Goal: Task Accomplishment & Management: Manage account settings

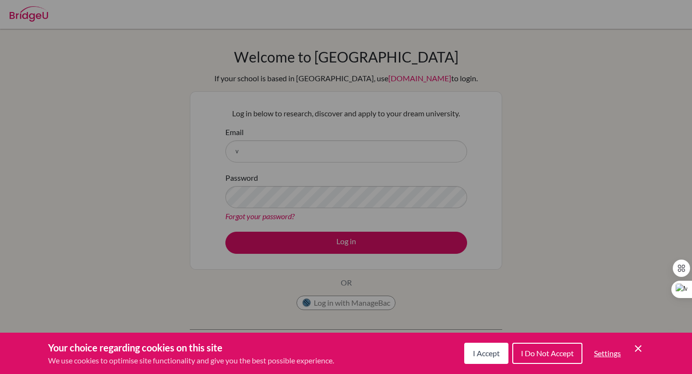
click at [483, 360] on button "I Accept" at bounding box center [486, 352] width 44 height 21
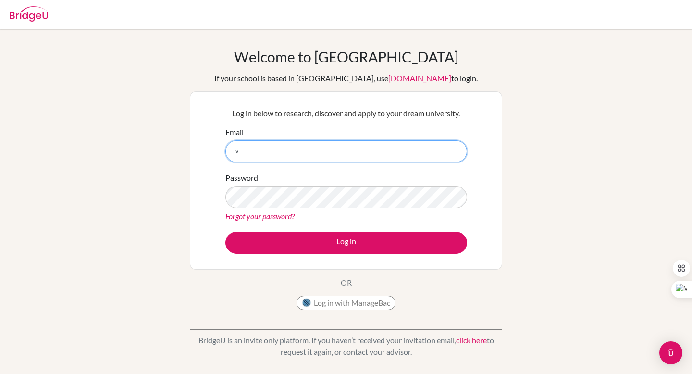
click at [277, 154] on input "v" at bounding box center [346, 151] width 242 height 22
type input "[EMAIL_ADDRESS][DOMAIN_NAME]"
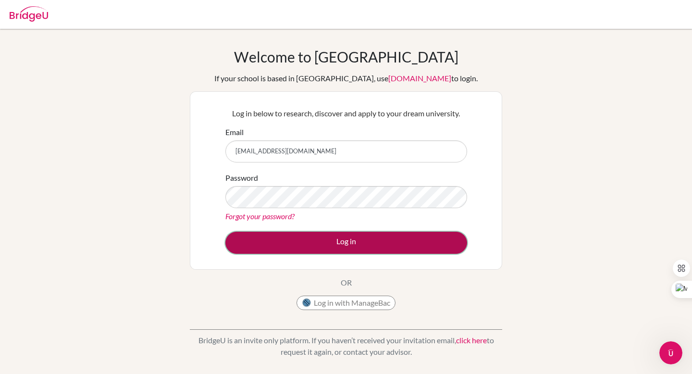
click at [316, 249] on button "Log in" at bounding box center [346, 243] width 242 height 22
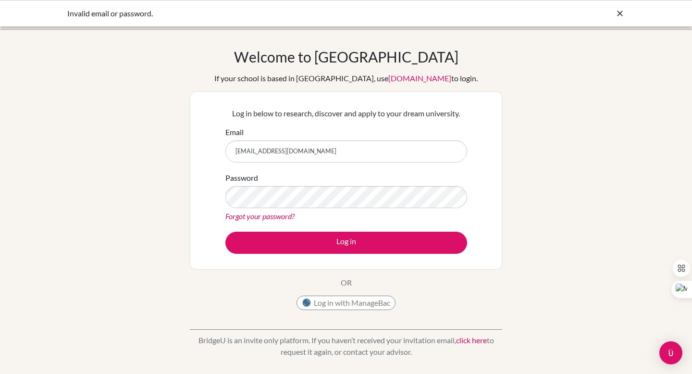
click at [618, 13] on icon at bounding box center [620, 14] width 10 height 10
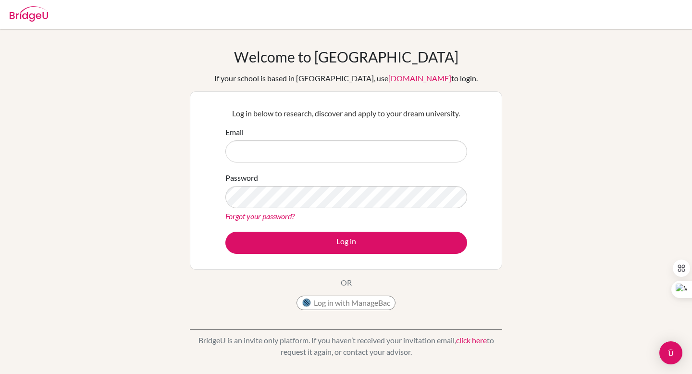
click at [37, 19] on img at bounding box center [29, 13] width 38 height 15
click at [286, 152] on input "Email" at bounding box center [346, 151] width 242 height 22
type input "valeriacristinafb@amschool.org"
click at [280, 216] on link "Forgot your password?" at bounding box center [259, 215] width 69 height 9
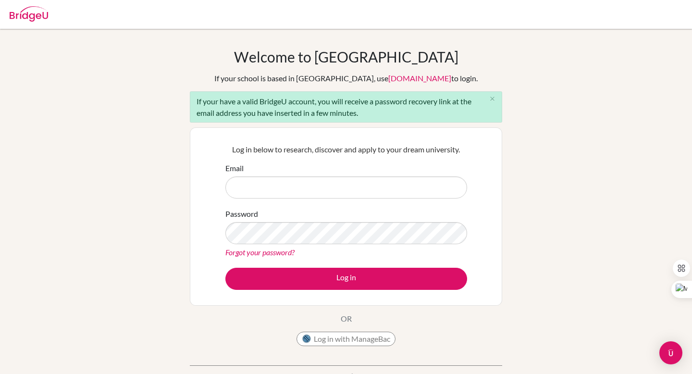
click at [342, 189] on input "Email" at bounding box center [346, 187] width 242 height 22
click at [279, 256] on div "Forgot your password?" at bounding box center [346, 252] width 242 height 12
click at [279, 256] on link "Forgot your password?" at bounding box center [259, 251] width 69 height 9
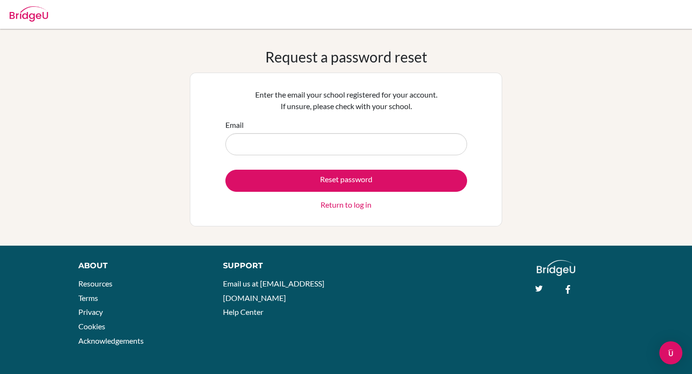
click at [319, 143] on input "Email" at bounding box center [346, 144] width 242 height 22
type input "[EMAIL_ADDRESS][DOMAIN_NAME]"
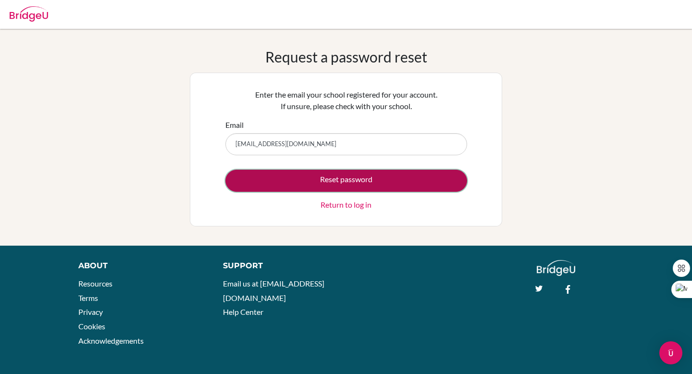
click at [309, 173] on button "Reset password" at bounding box center [346, 181] width 242 height 22
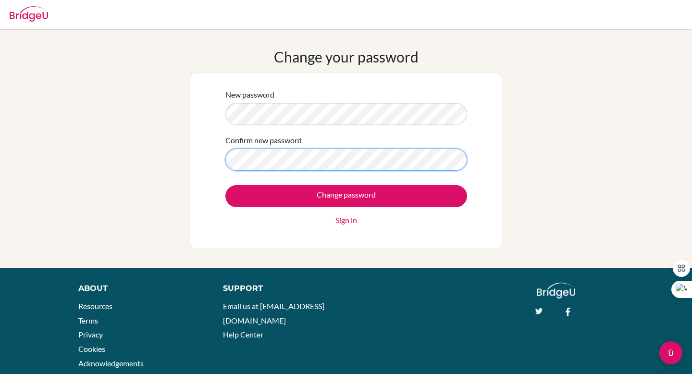
click at [225, 185] on input "Change password" at bounding box center [346, 196] width 242 height 22
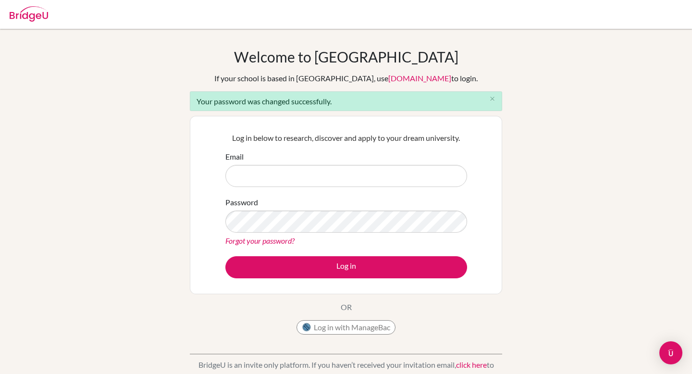
click at [265, 174] on input "Email" at bounding box center [346, 176] width 242 height 22
type input "[EMAIL_ADDRESS][DOMAIN_NAME]"
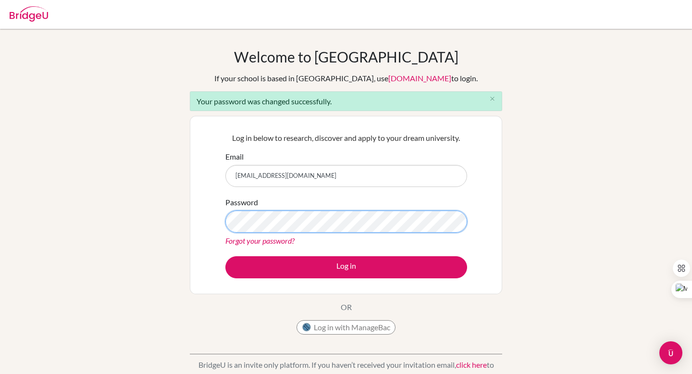
click at [225, 256] on button "Log in" at bounding box center [346, 267] width 242 height 22
